Goal: Information Seeking & Learning: Learn about a topic

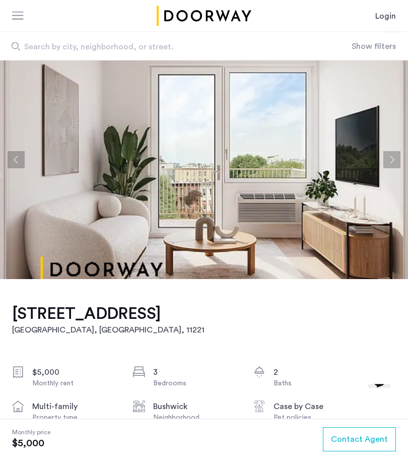
scroll to position [21, 0]
click at [395, 157] on button "Next apartment" at bounding box center [392, 159] width 17 height 17
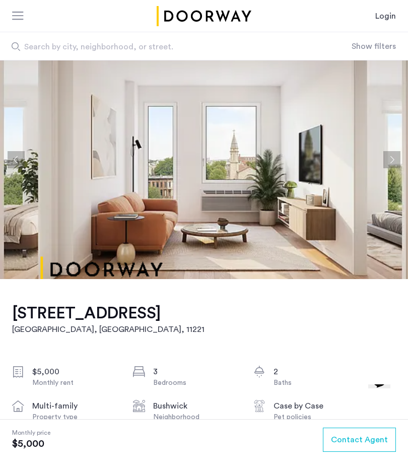
click at [392, 162] on button "Next apartment" at bounding box center [392, 159] width 17 height 17
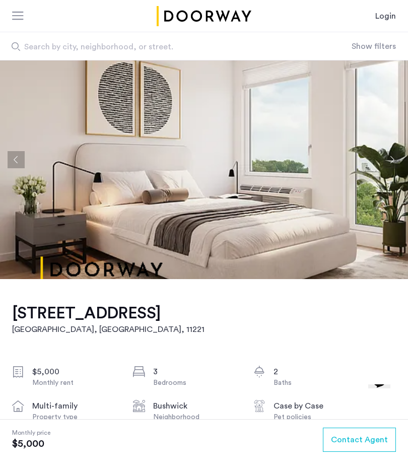
click at [395, 162] on button "Next apartment" at bounding box center [392, 159] width 17 height 17
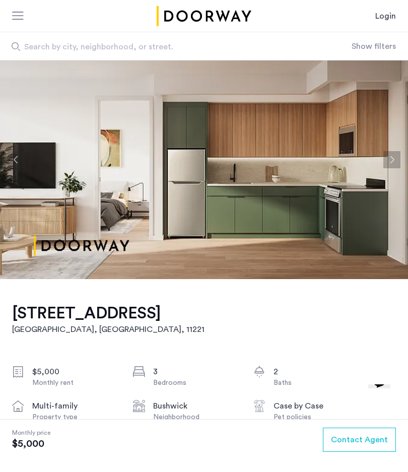
click at [393, 163] on button "Next apartment" at bounding box center [392, 159] width 17 height 17
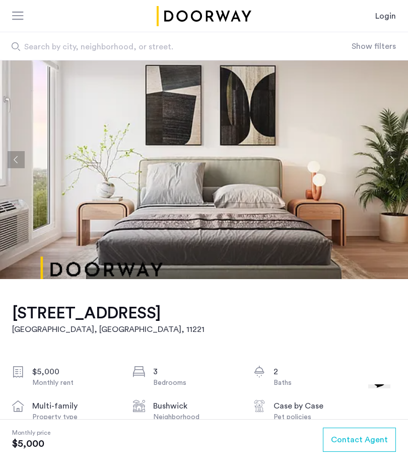
click at [394, 160] on button "Next apartment" at bounding box center [392, 159] width 17 height 17
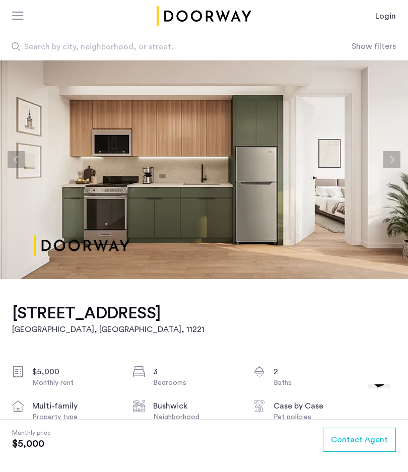
click at [393, 162] on button "Next apartment" at bounding box center [392, 159] width 17 height 17
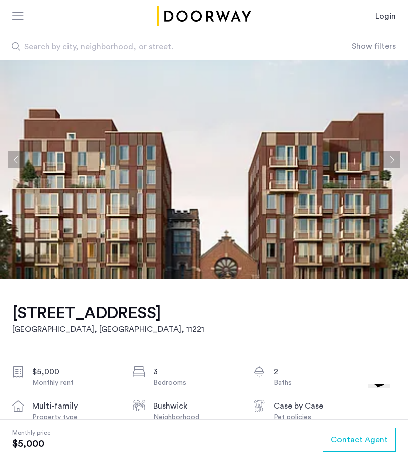
click at [395, 161] on button "Next apartment" at bounding box center [392, 159] width 17 height 17
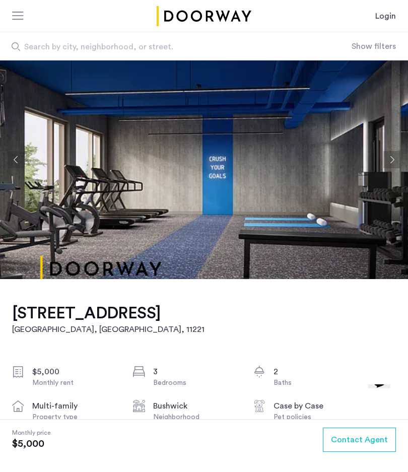
click at [398, 168] on button "Next apartment" at bounding box center [392, 159] width 17 height 17
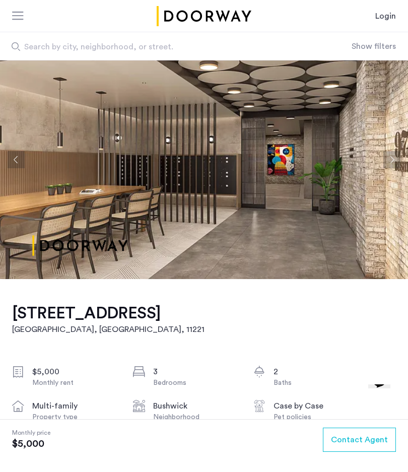
click at [391, 163] on button "Next apartment" at bounding box center [392, 159] width 17 height 17
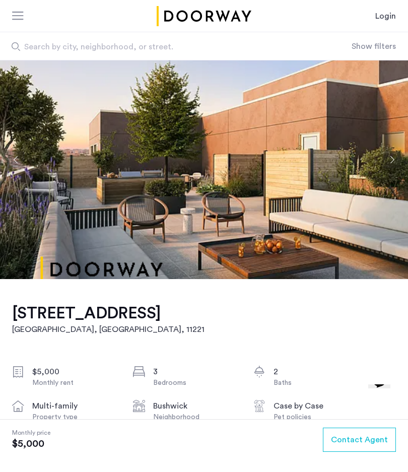
click at [394, 160] on button "Next apartment" at bounding box center [392, 159] width 17 height 17
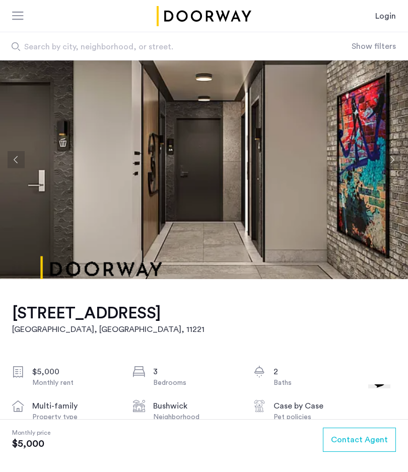
click at [392, 164] on button "Next apartment" at bounding box center [392, 159] width 17 height 17
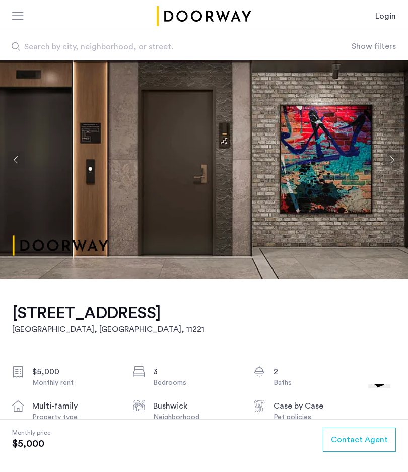
click at [393, 164] on button "Next apartment" at bounding box center [392, 159] width 17 height 17
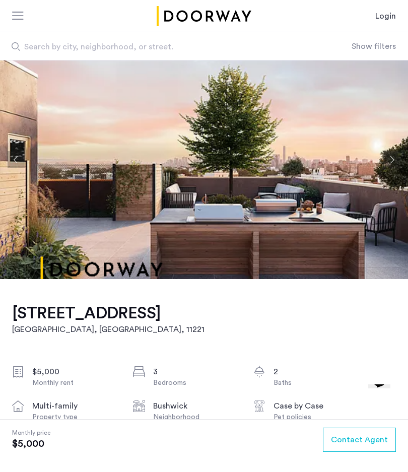
click at [393, 165] on button "Next apartment" at bounding box center [392, 159] width 17 height 17
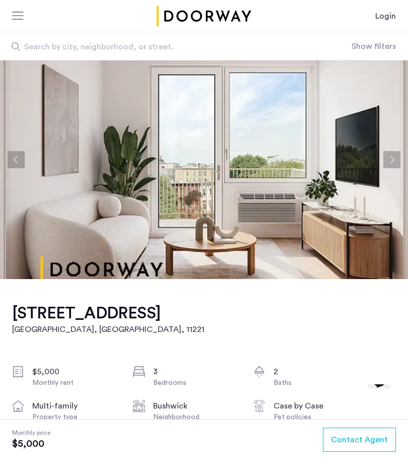
click at [6, 162] on img at bounding box center [204, 159] width 408 height 239
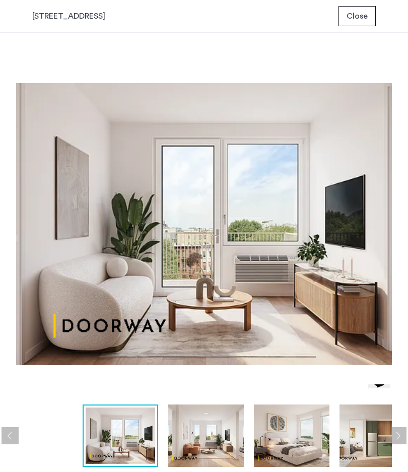
scroll to position [0, 0]
click at [28, 197] on img at bounding box center [204, 224] width 376 height 351
click at [405, 218] on div "prev next prev next" at bounding box center [204, 253] width 408 height 440
click at [389, 218] on img at bounding box center [204, 224] width 376 height 351
click at [213, 448] on img at bounding box center [206, 436] width 76 height 63
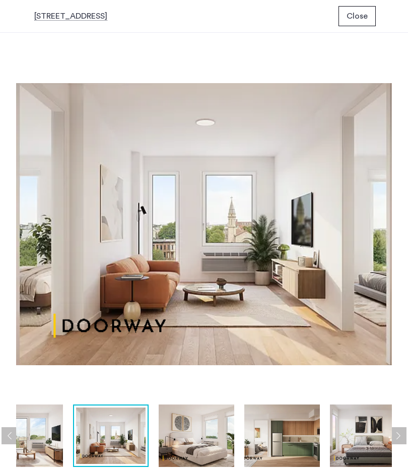
click at [278, 442] on img at bounding box center [282, 436] width 76 height 63
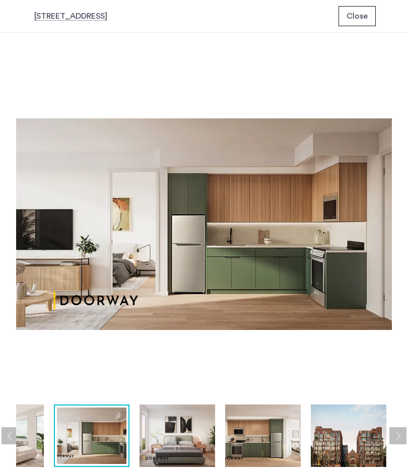
click at [274, 444] on img at bounding box center [263, 436] width 76 height 63
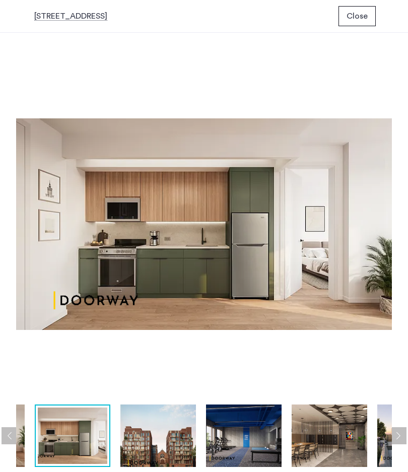
click at [252, 448] on img at bounding box center [244, 436] width 76 height 63
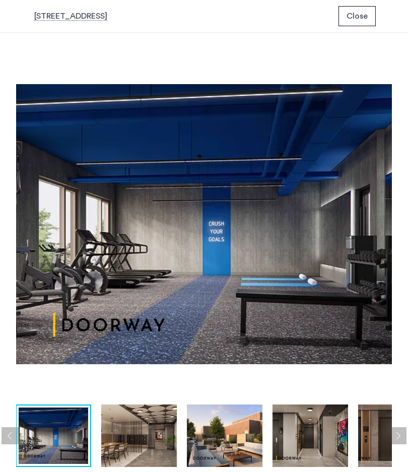
click at [314, 443] on img at bounding box center [311, 436] width 76 height 63
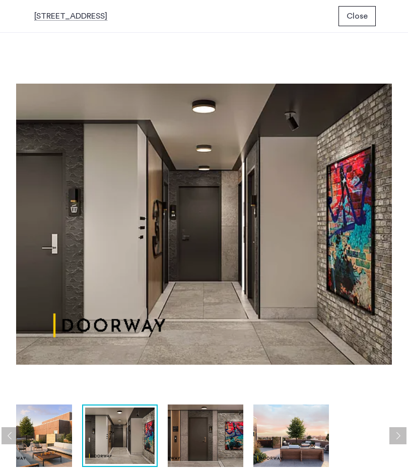
click at [239, 444] on img at bounding box center [206, 436] width 76 height 63
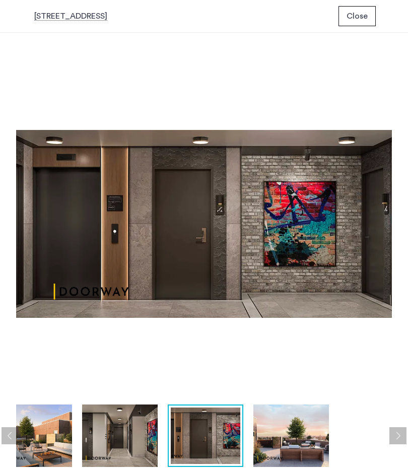
click at [287, 437] on img at bounding box center [292, 436] width 76 height 63
